Goal: Task Accomplishment & Management: Use online tool/utility

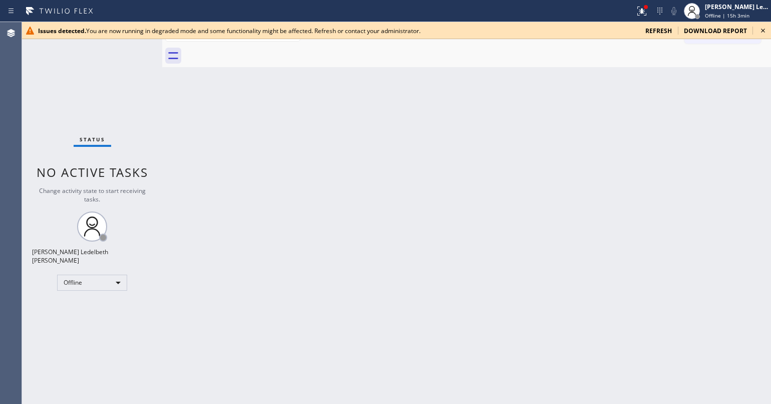
click at [629, 30] on icon at bounding box center [763, 31] width 12 height 12
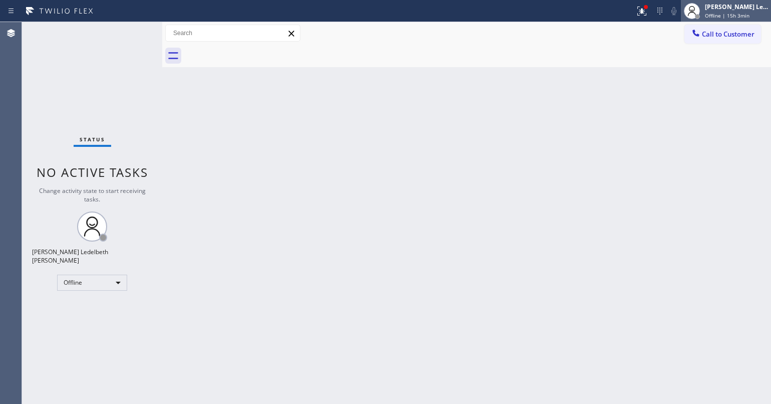
click at [629, 16] on div "Offline | 15h 3min" at bounding box center [736, 15] width 63 height 7
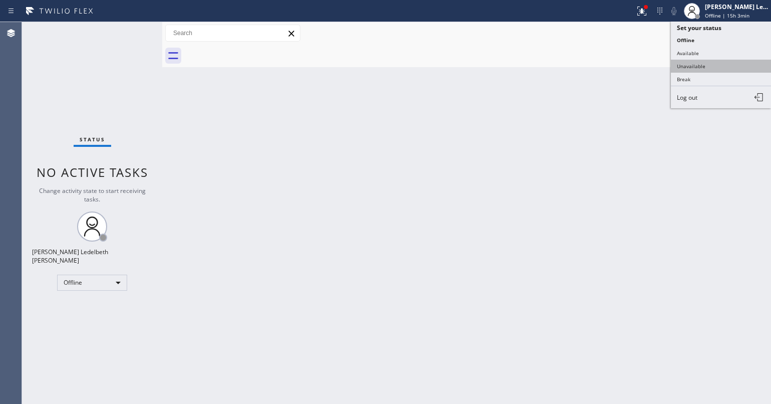
click at [629, 65] on button "Unavailable" at bounding box center [721, 66] width 100 height 13
